Goal: Information Seeking & Learning: Learn about a topic

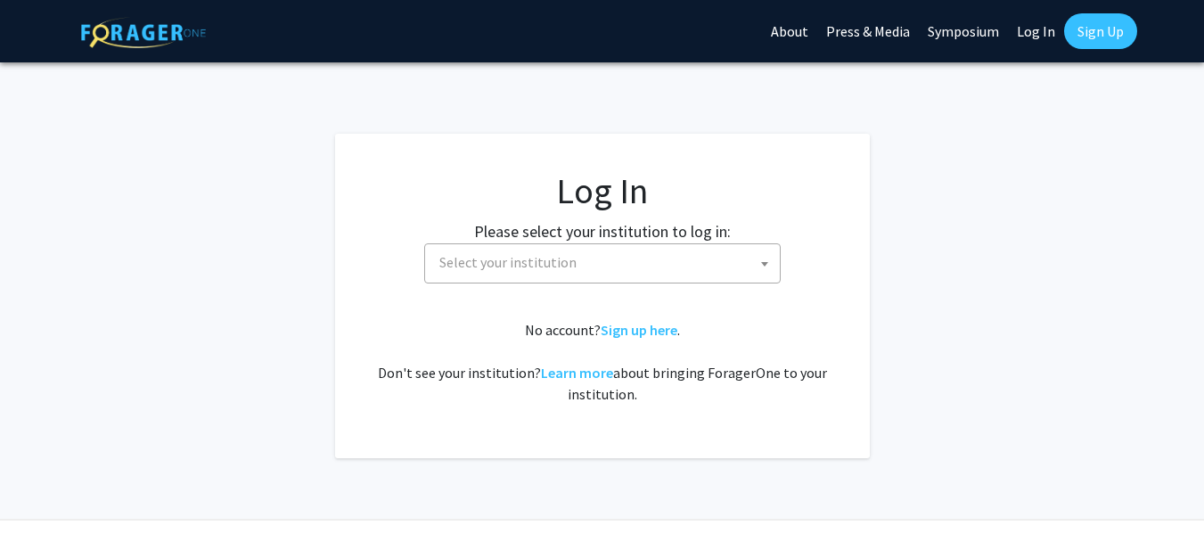
select select
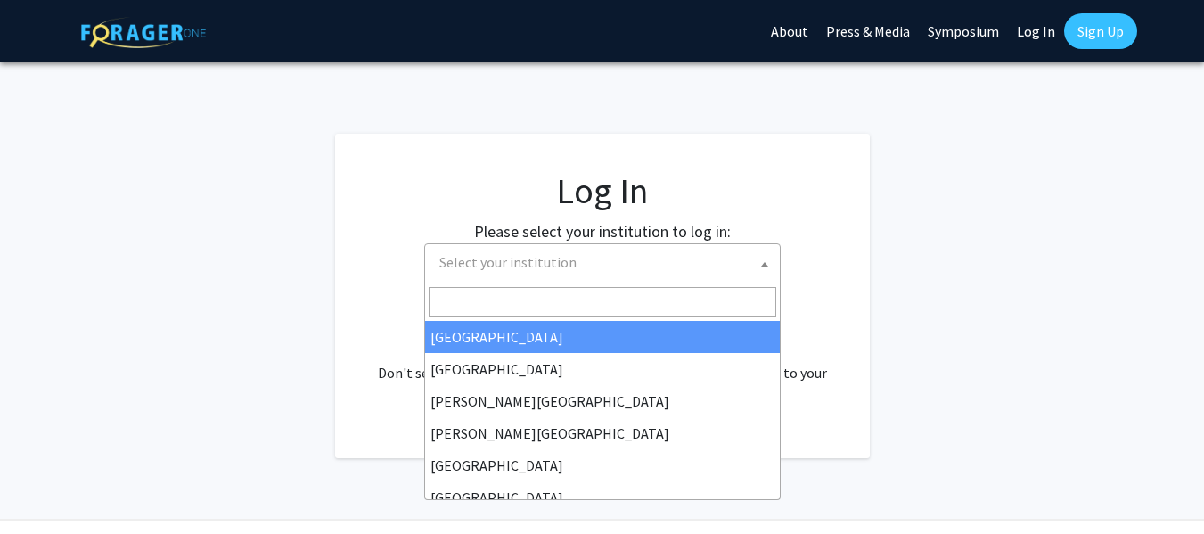
click at [614, 265] on span "Select your institution" at bounding box center [606, 262] width 348 height 37
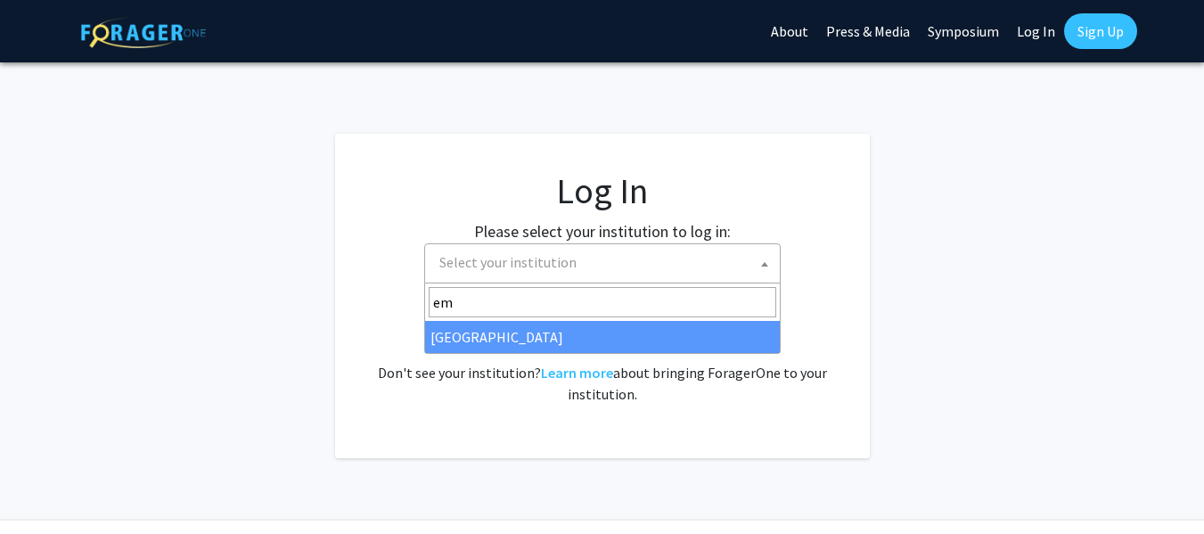
type input "em"
select select "12"
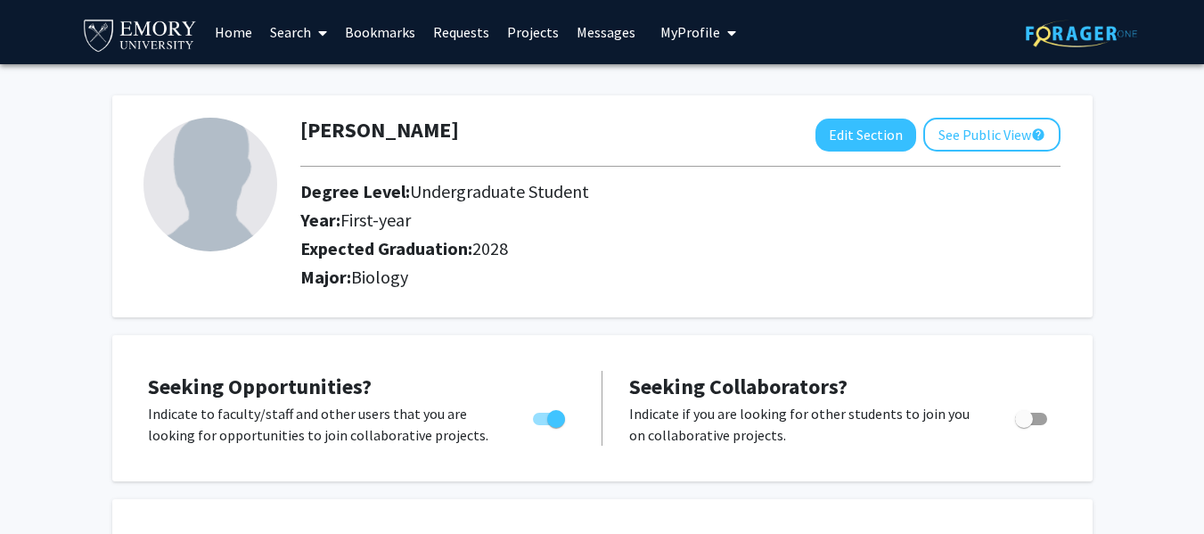
click at [613, 25] on link "Messages" at bounding box center [606, 32] width 77 height 62
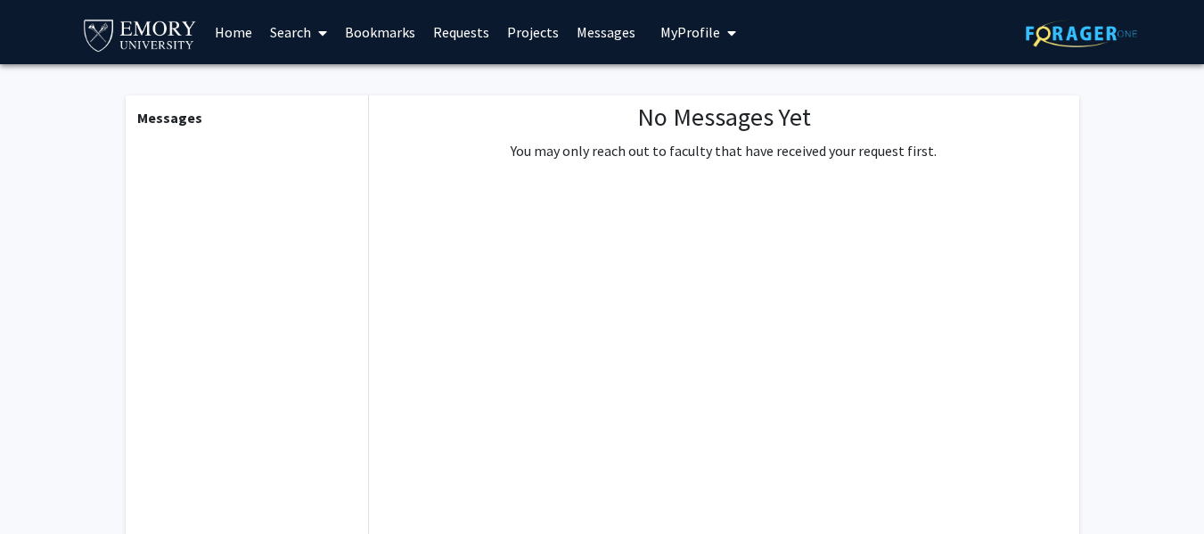
click at [314, 33] on span at bounding box center [319, 33] width 16 height 62
click at [308, 69] on span "Faculty/Staff" at bounding box center [326, 82] width 131 height 36
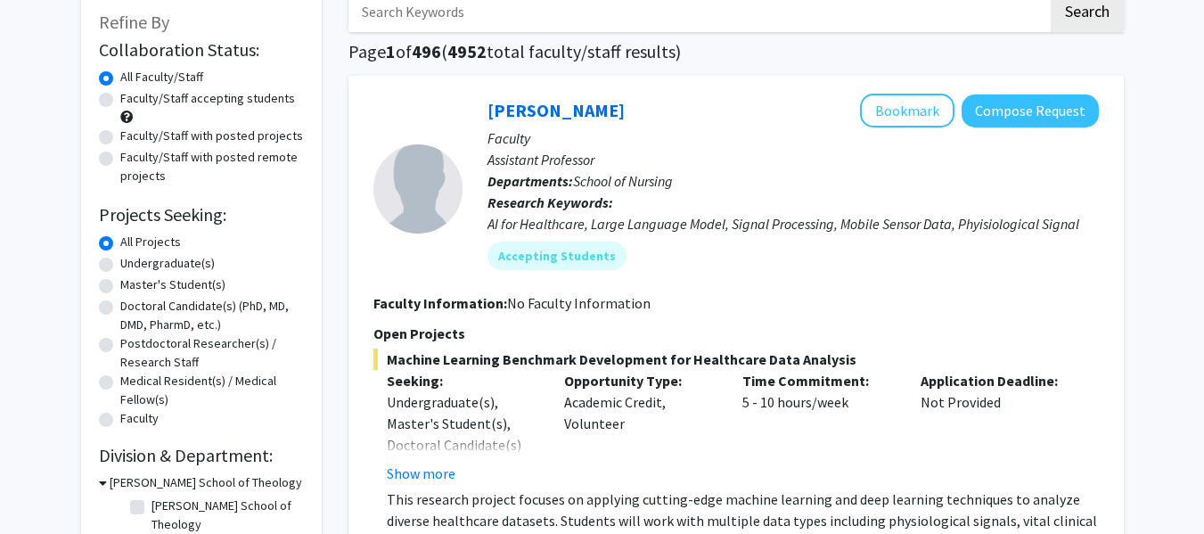
scroll to position [127, 0]
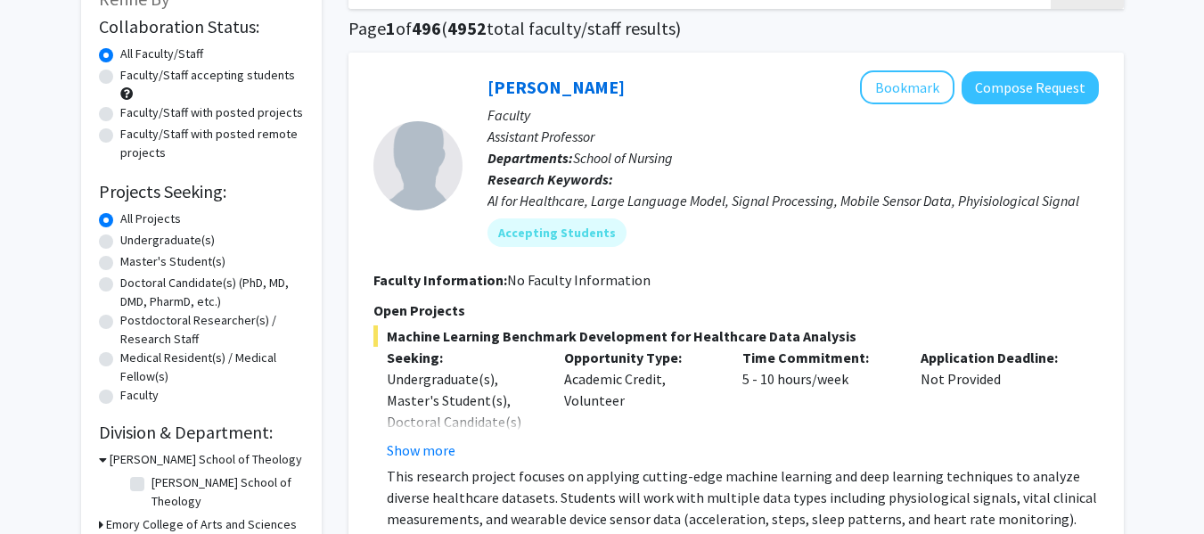
click at [120, 238] on label "Undergraduate(s)" at bounding box center [167, 240] width 94 height 19
click at [120, 238] on input "Undergraduate(s)" at bounding box center [126, 237] width 12 height 12
radio input "true"
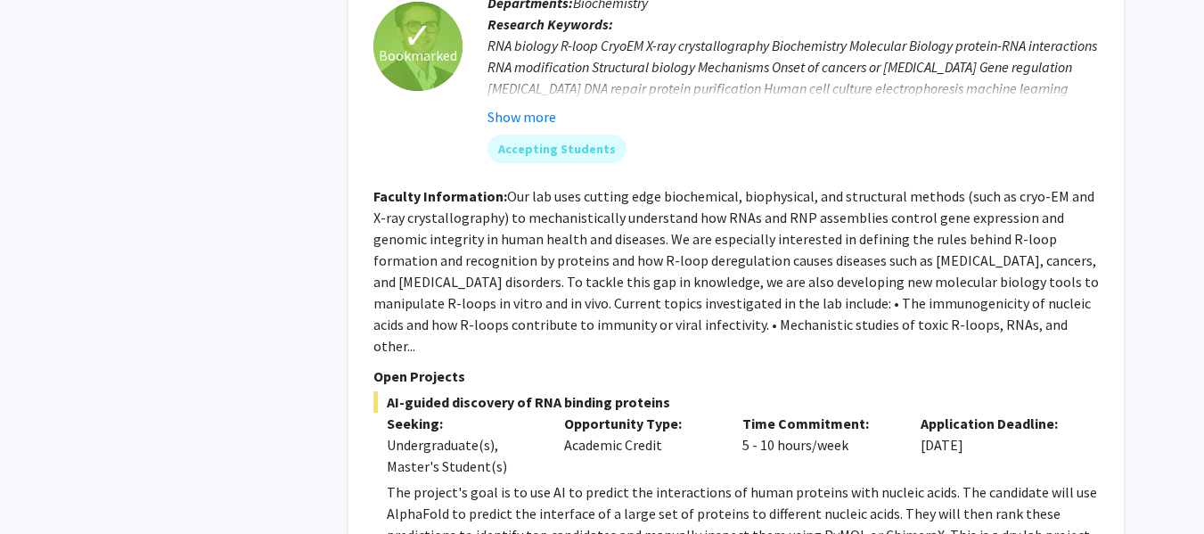
scroll to position [2470, 0]
